Goal: Information Seeking & Learning: Find contact information

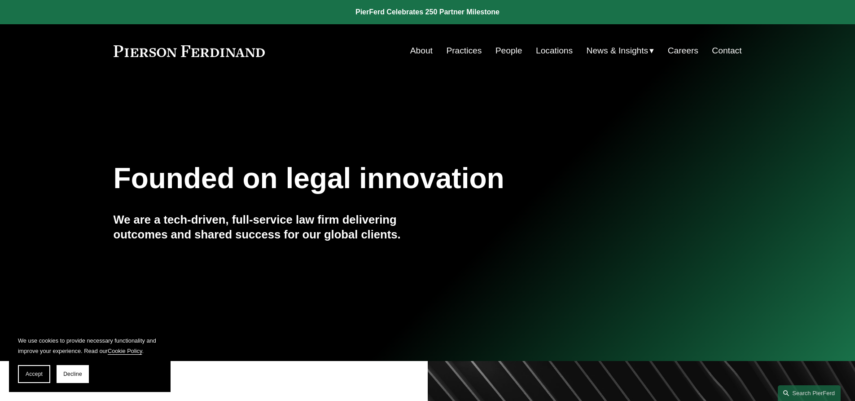
click at [506, 49] on link "People" at bounding box center [509, 50] width 27 height 17
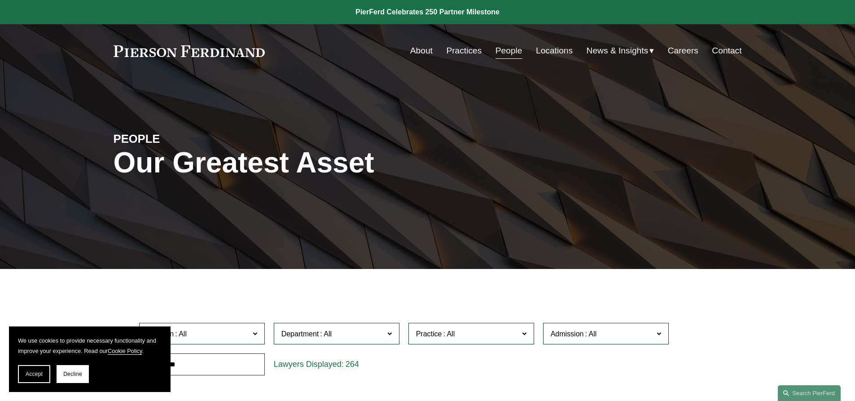
click at [555, 49] on link "Locations" at bounding box center [554, 50] width 37 height 17
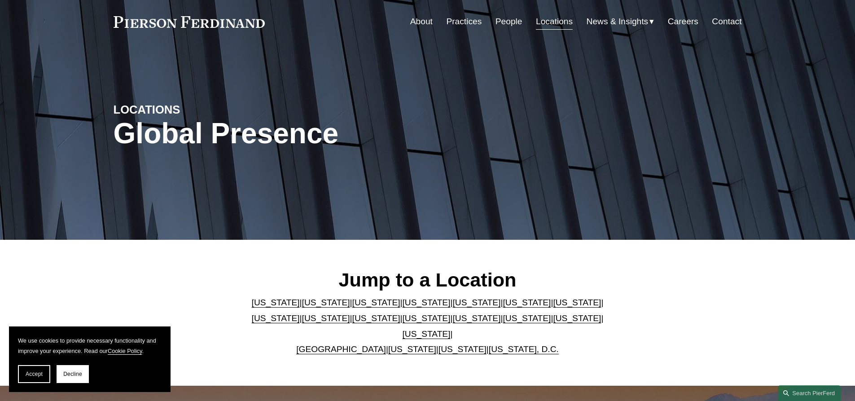
scroll to position [45, 0]
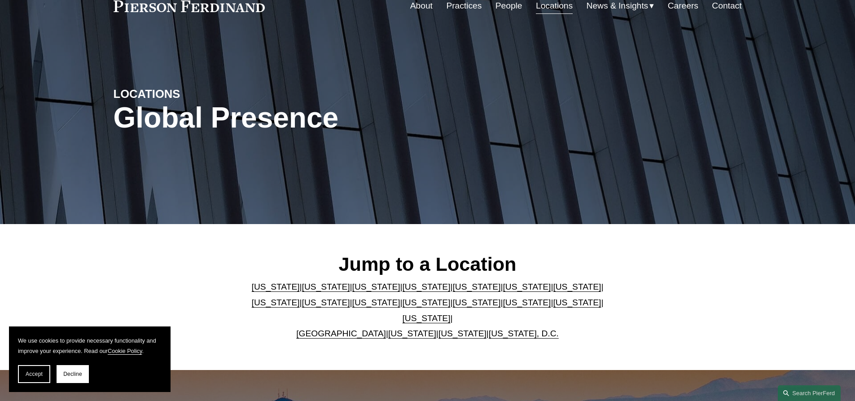
click at [352, 305] on link "New Jersey" at bounding box center [376, 302] width 48 height 9
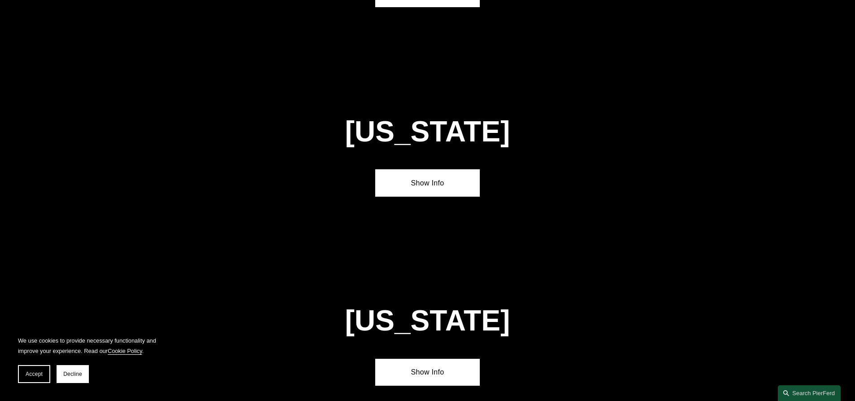
scroll to position [2110, 0]
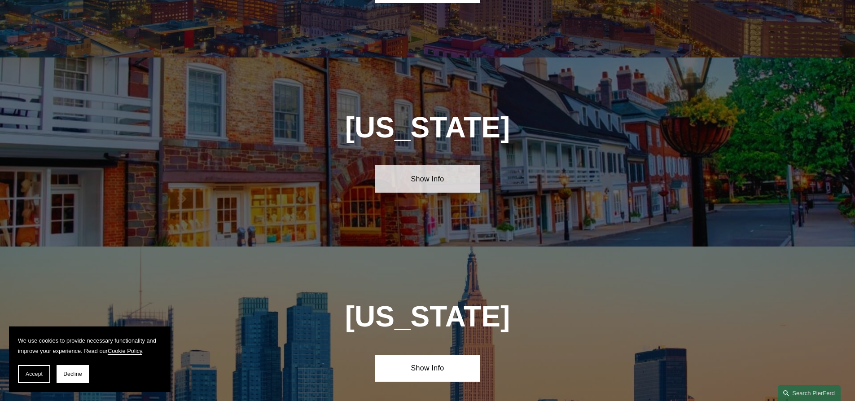
click at [428, 165] on link "Show Info" at bounding box center [427, 178] width 105 height 27
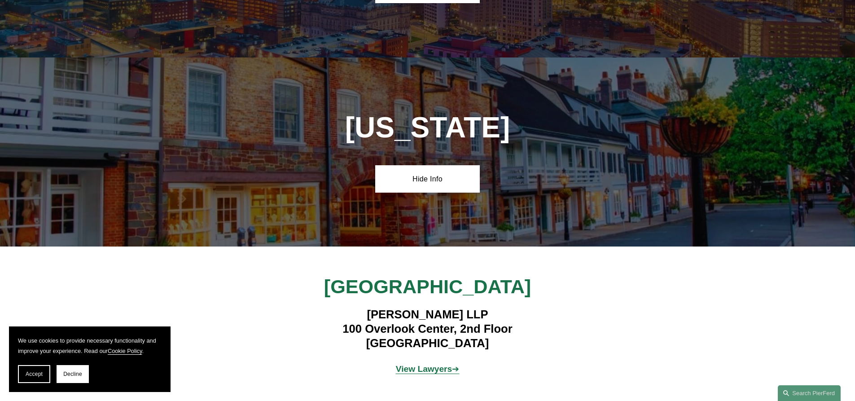
click at [421, 364] on strong "View Lawyers" at bounding box center [424, 368] width 57 height 9
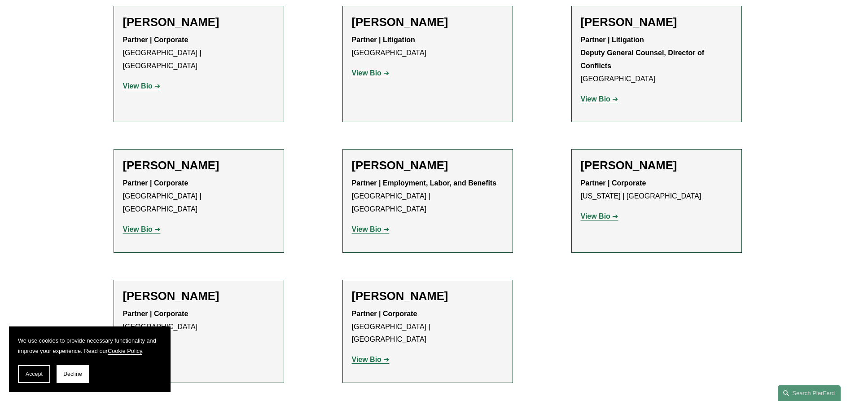
scroll to position [1347, 0]
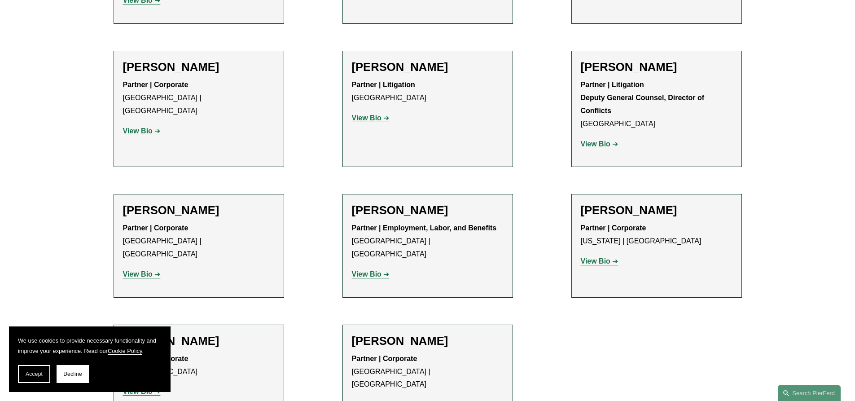
click at [138, 387] on strong "View Bio" at bounding box center [138, 391] width 30 height 8
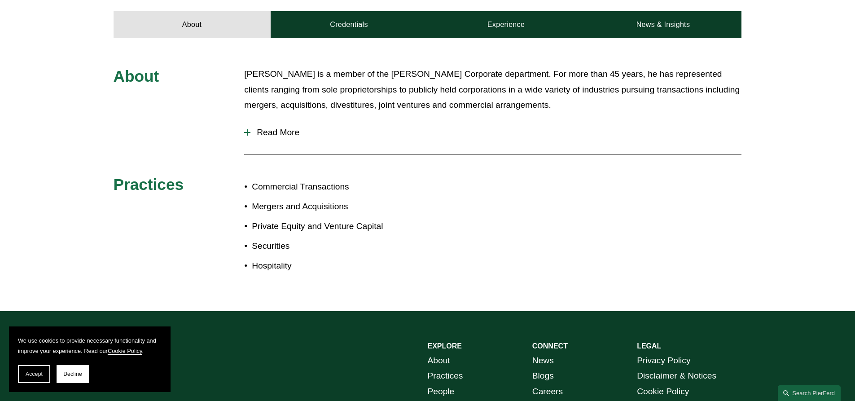
scroll to position [404, 0]
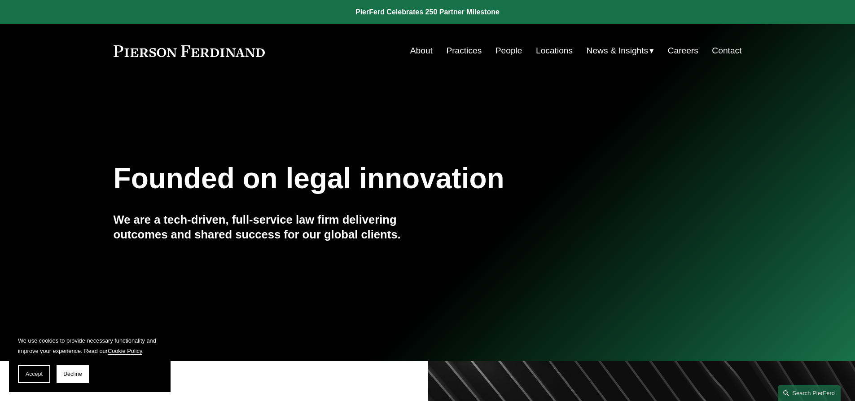
click at [543, 49] on link "Locations" at bounding box center [554, 50] width 37 height 17
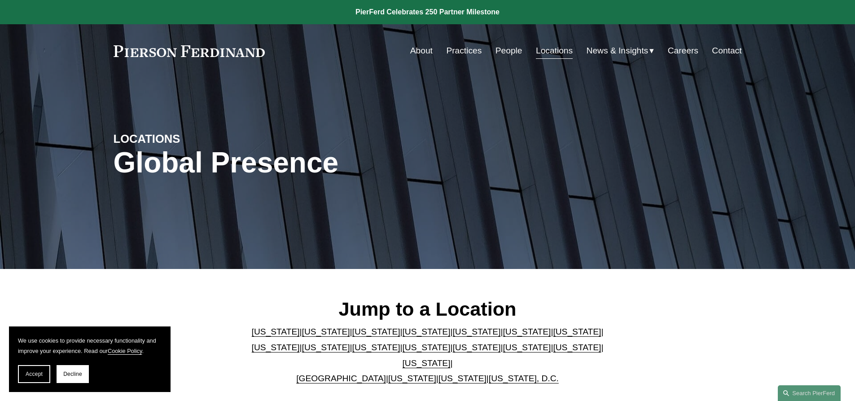
click at [352, 349] on link "[US_STATE]" at bounding box center [376, 347] width 48 height 9
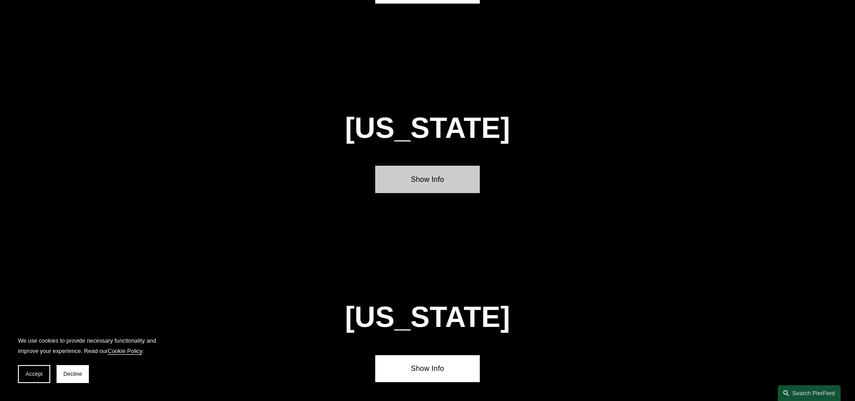
scroll to position [2110, 0]
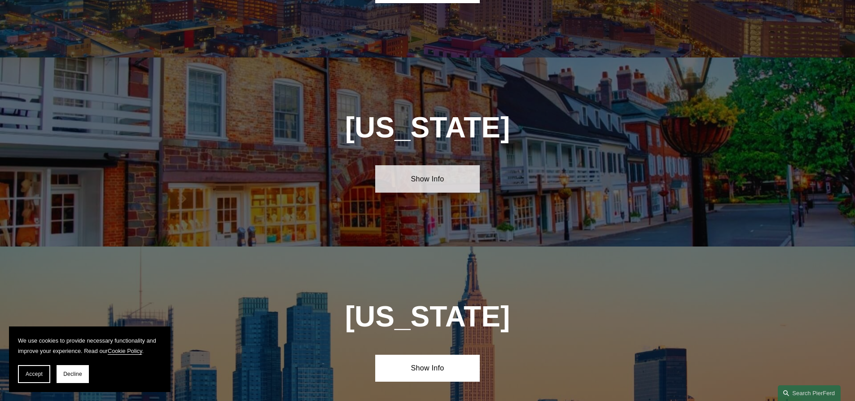
click at [427, 165] on link "Show Info" at bounding box center [427, 178] width 105 height 27
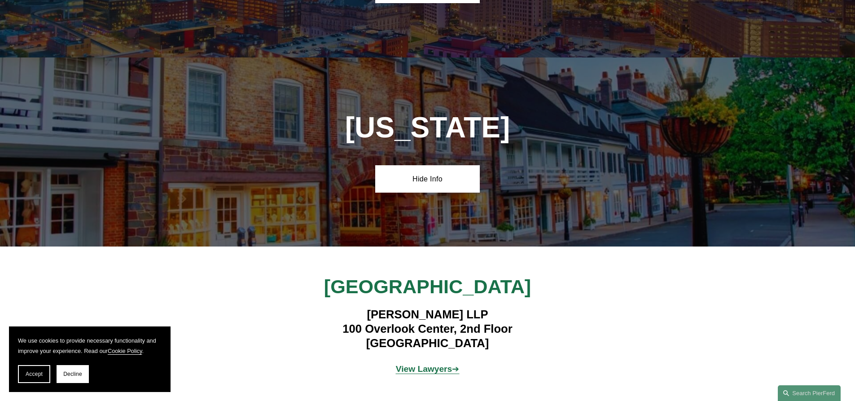
click at [438, 364] on strong "View Lawyers" at bounding box center [424, 368] width 57 height 9
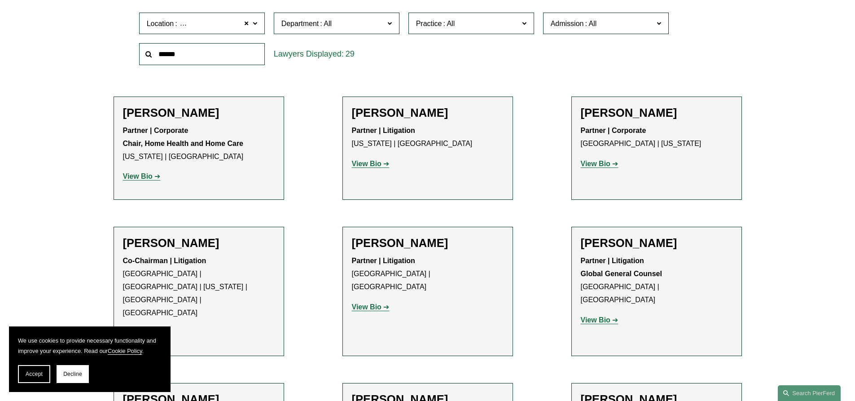
scroll to position [314, 0]
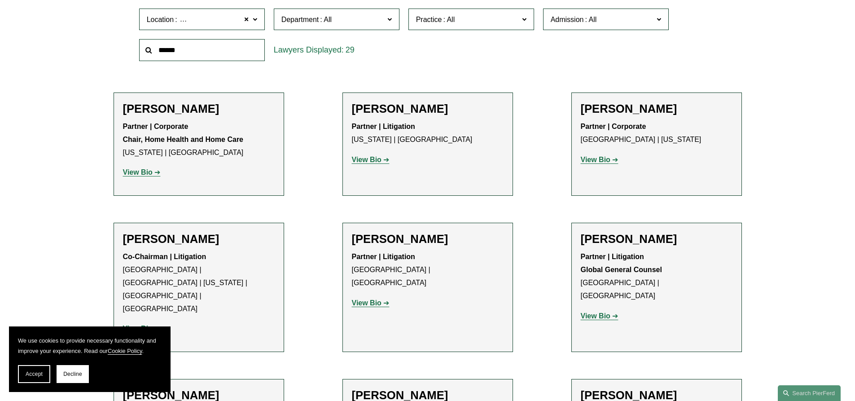
click at [616, 240] on h2 "[PERSON_NAME]" at bounding box center [657, 239] width 152 height 14
click at [602, 312] on strong "View Bio" at bounding box center [596, 316] width 30 height 8
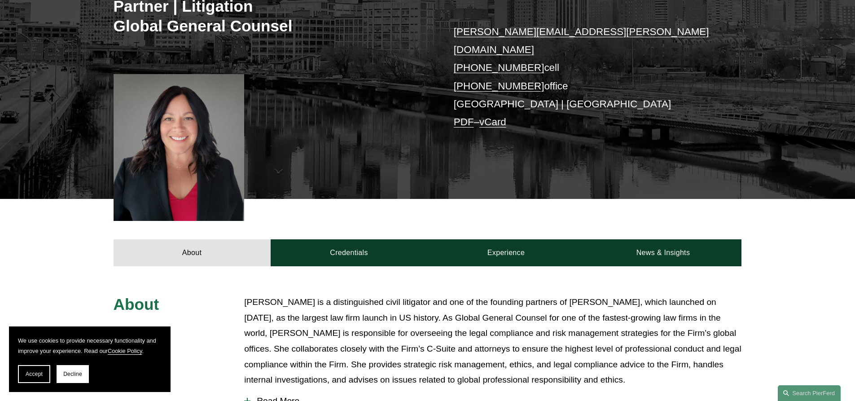
scroll to position [269, 0]
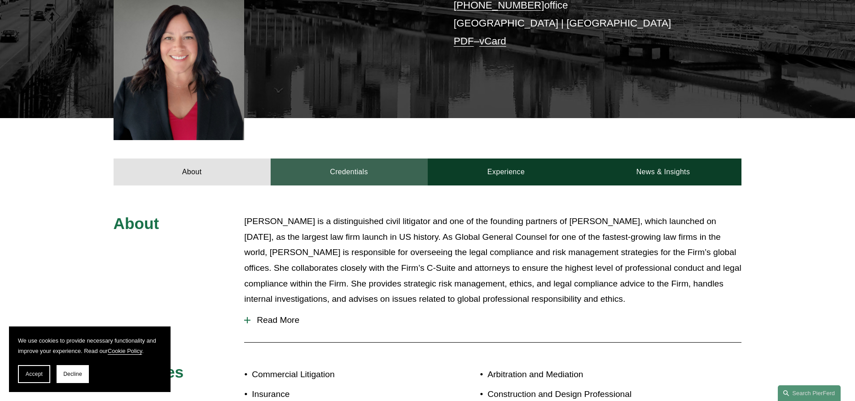
click at [352, 159] on link "Credentials" at bounding box center [349, 172] width 157 height 27
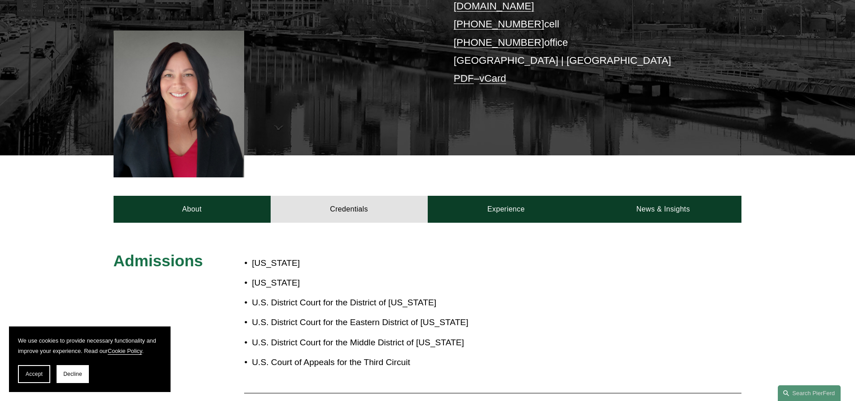
scroll to position [225, 0]
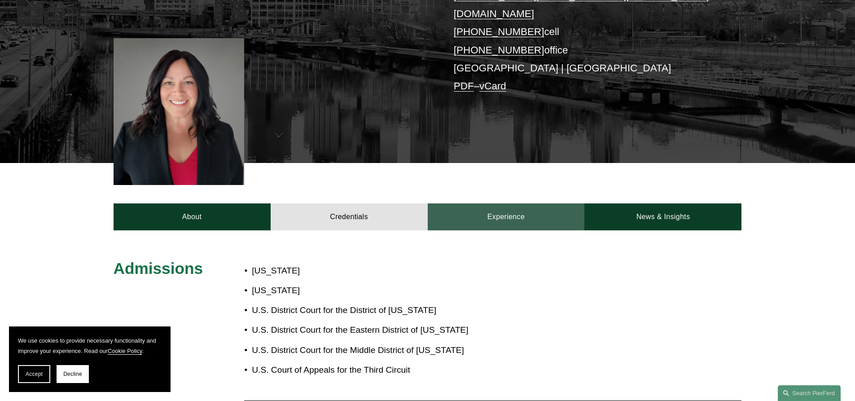
click at [517, 203] on link "Experience" at bounding box center [506, 216] width 157 height 27
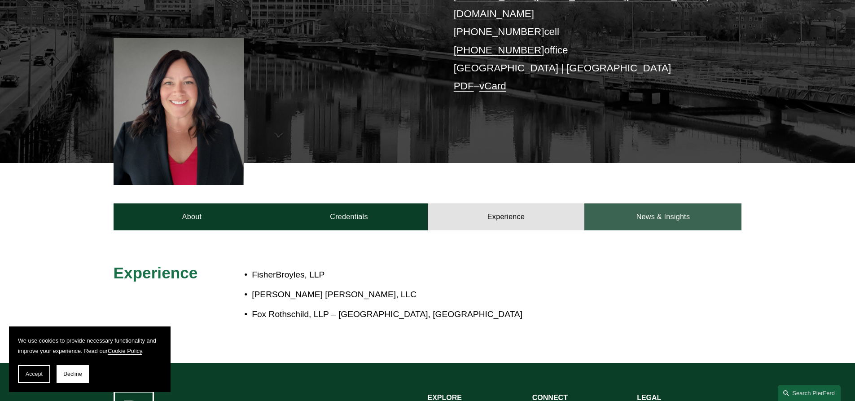
click at [671, 203] on link "News & Insights" at bounding box center [663, 216] width 157 height 27
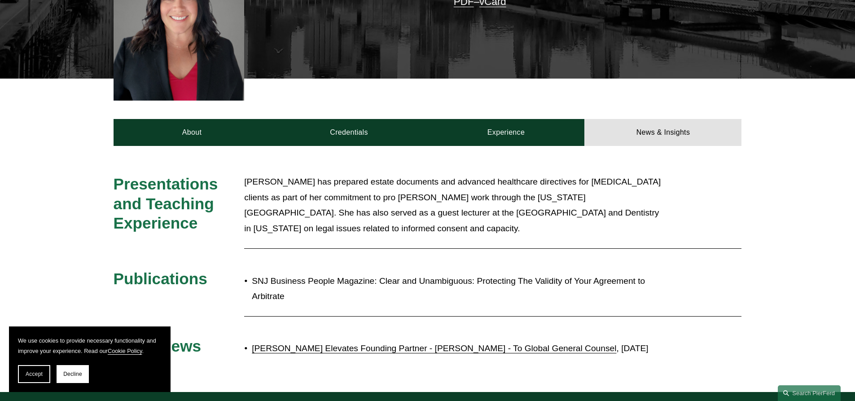
scroll to position [449, 0]
